Goal: Find specific page/section: Find specific page/section

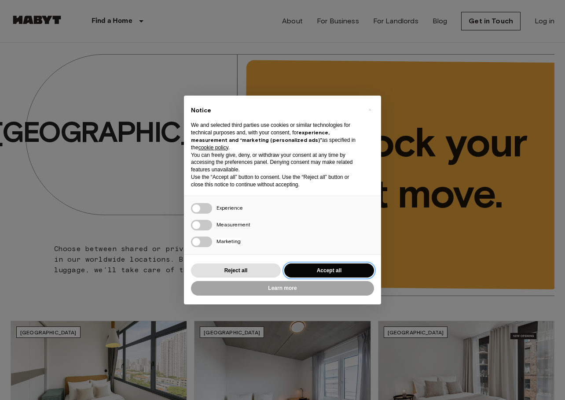
click at [323, 268] on button "Accept all" at bounding box center [329, 270] width 90 height 15
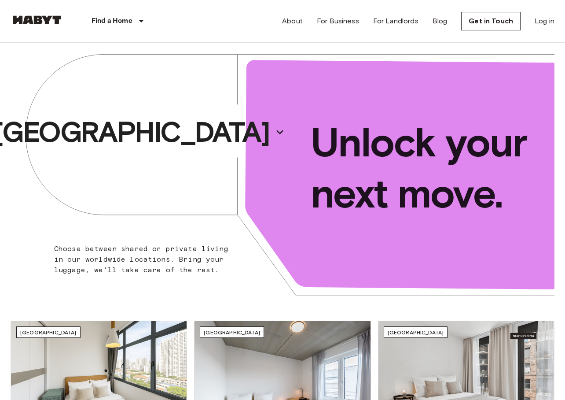
click at [389, 24] on link "For Landlords" at bounding box center [395, 21] width 45 height 11
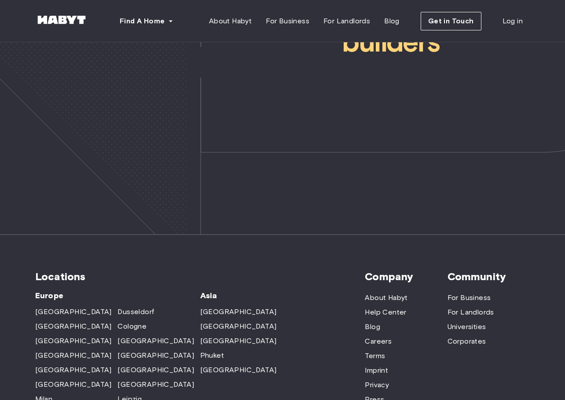
scroll to position [2678, 0]
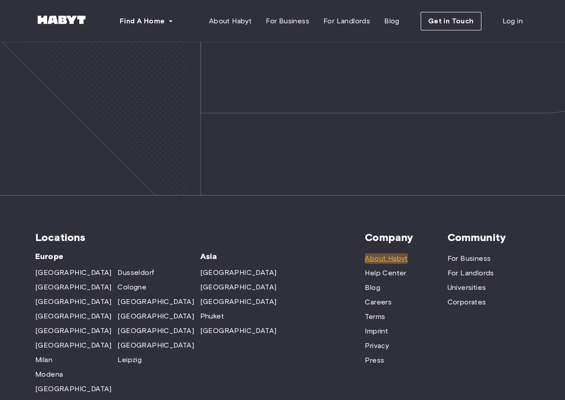
click at [367, 253] on span "About Habyt" at bounding box center [386, 258] width 43 height 11
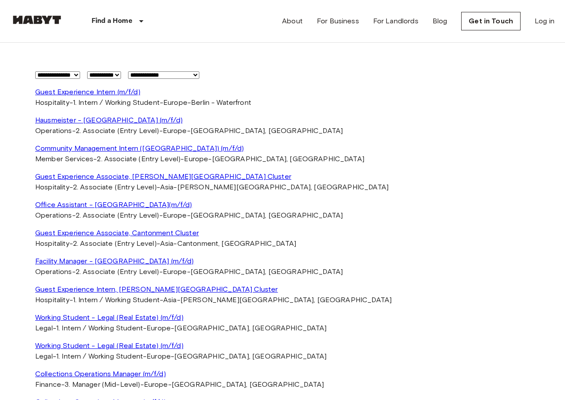
scroll to position [2682, 0]
